Goal: Check status: Check status

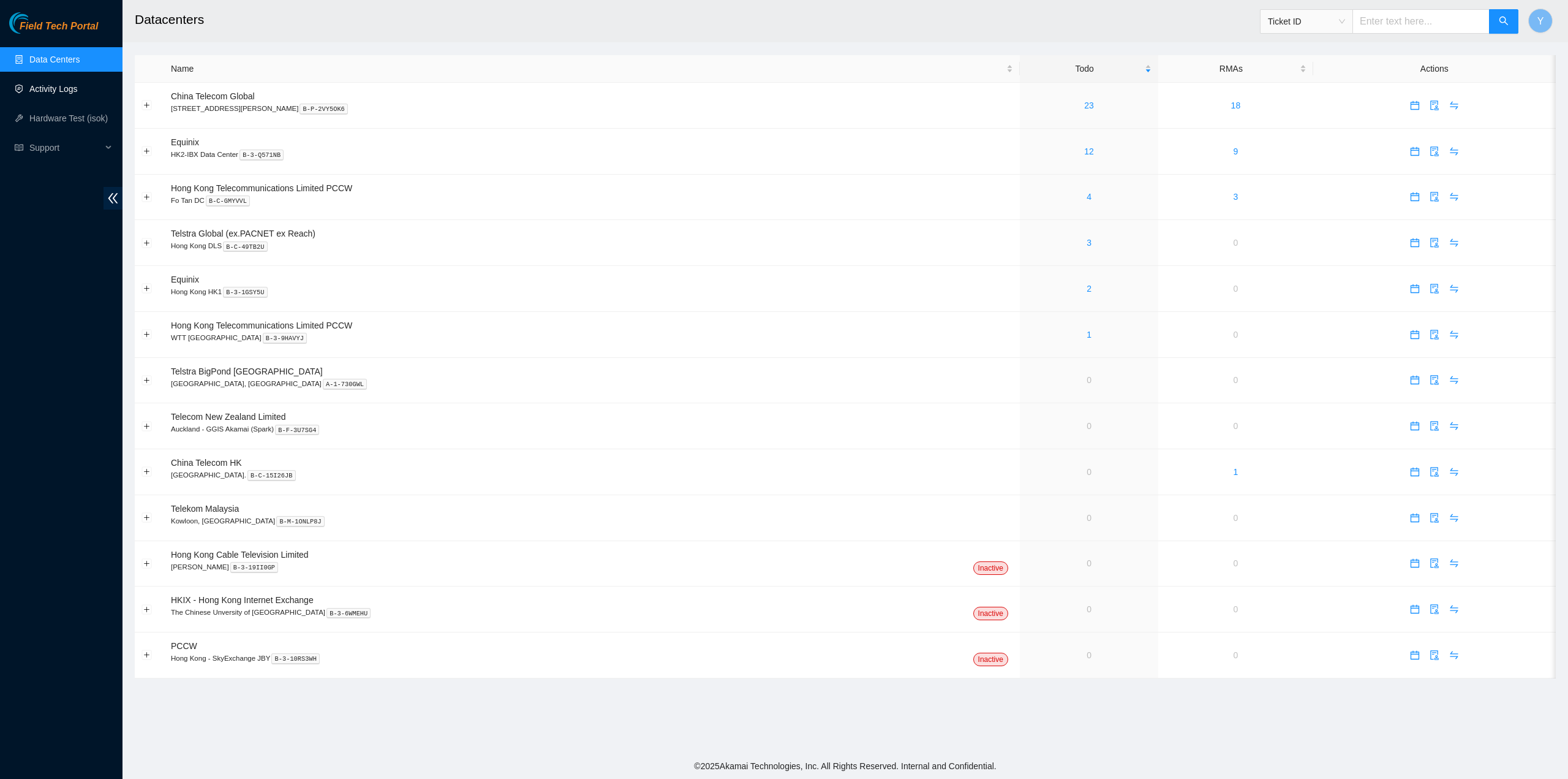
click at [78, 90] on link "Activity Logs" at bounding box center [53, 88] width 48 height 10
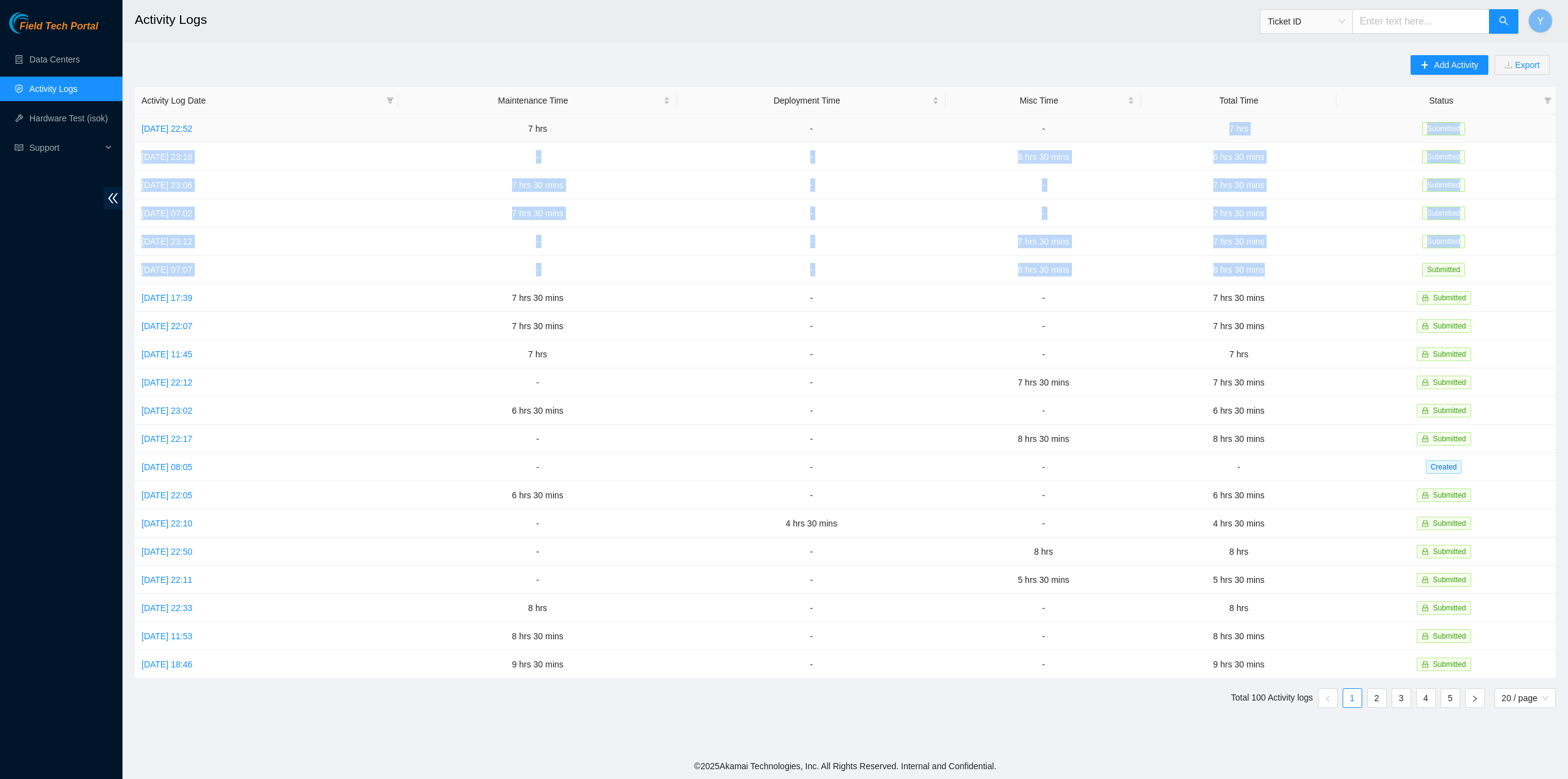
drag, startPoint x: 1281, startPoint y: 265, endPoint x: 1187, endPoint y: 130, distance: 164.5
click at [1187, 130] on tbody "Sun, 12 Oct 2025 22:52 7 hrs - - 7 hrs Submitted Sat, 11 Oct 2025 23:16 - - 6 h…" at bounding box center [845, 396] width 1421 height 564
click at [1543, 20] on span "Y" at bounding box center [1541, 21] width 7 height 15
click at [1440, 117] on link "Logout" at bounding box center [1427, 121] width 27 height 10
